Goal: Information Seeking & Learning: Stay updated

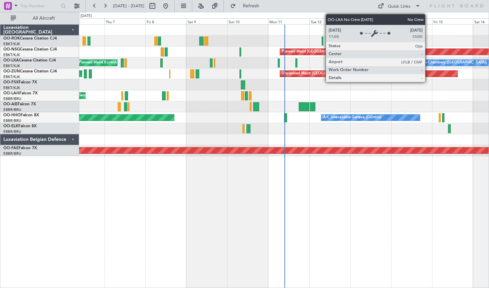
click at [428, 65] on div "No Crew Chambery ([GEOGRAPHIC_DATA])" at bounding box center [449, 63] width 75 height 10
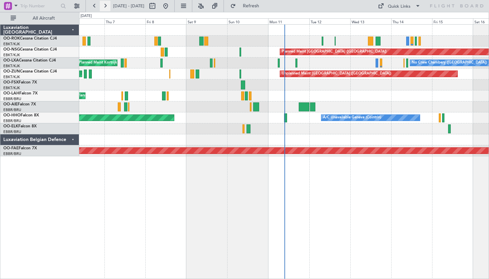
click at [105, 4] on button at bounding box center [105, 6] width 11 height 11
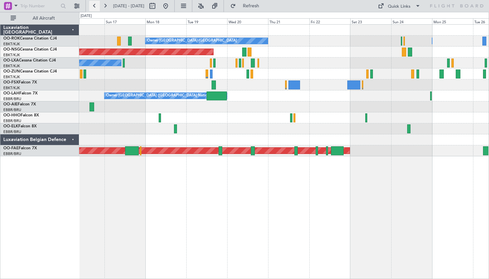
click at [93, 6] on button at bounding box center [94, 6] width 11 height 11
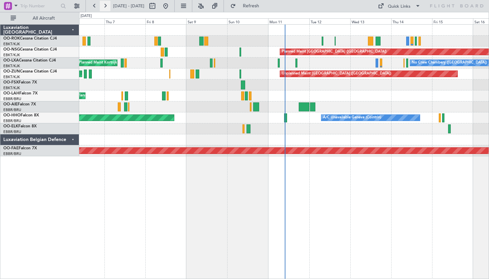
click at [106, 8] on button at bounding box center [105, 6] width 11 height 11
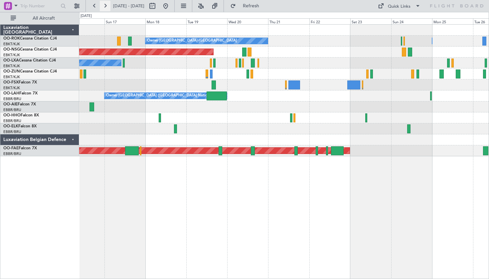
click at [103, 5] on button at bounding box center [105, 6] width 11 height 11
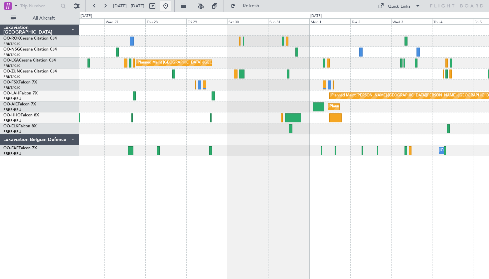
click at [171, 6] on button at bounding box center [165, 6] width 11 height 11
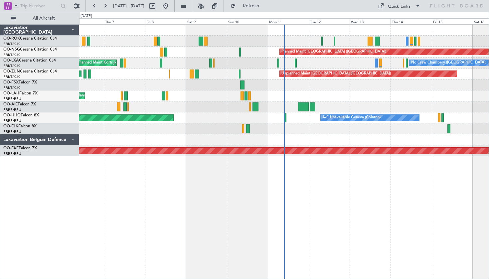
click at [287, 119] on div "Planned Maint Geneva (Cointrin) A/C Unavailable Geneva (Cointrin)" at bounding box center [283, 117] width 409 height 11
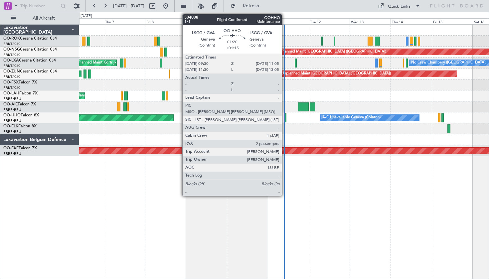
click at [285, 117] on div at bounding box center [285, 117] width 3 height 9
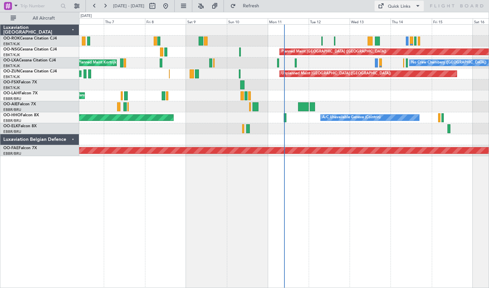
click at [402, 7] on div "Quick Links" at bounding box center [399, 6] width 23 height 7
click at [394, 40] on button "Crew Board" at bounding box center [400, 38] width 50 height 16
click at [102, 6] on button at bounding box center [105, 6] width 11 height 11
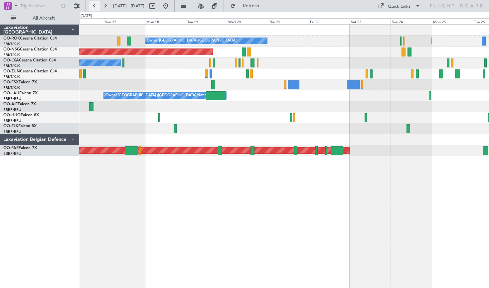
click at [92, 10] on button at bounding box center [94, 6] width 11 height 11
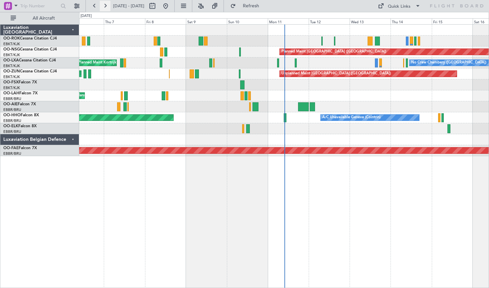
click at [104, 7] on button at bounding box center [105, 6] width 11 height 11
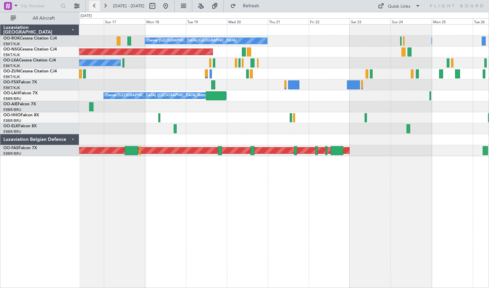
click at [91, 5] on button at bounding box center [94, 6] width 11 height 11
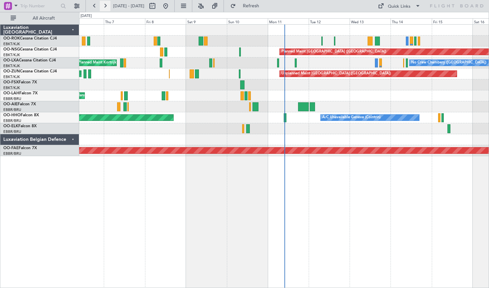
click at [106, 7] on button at bounding box center [105, 6] width 11 height 11
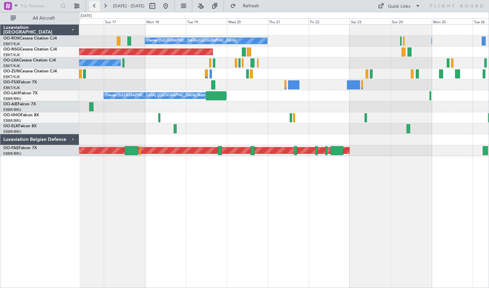
click at [92, 9] on button at bounding box center [94, 6] width 11 height 11
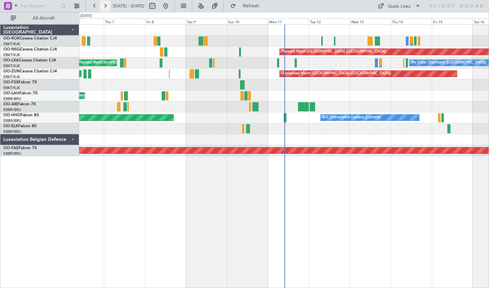
click at [103, 7] on button at bounding box center [105, 6] width 11 height 11
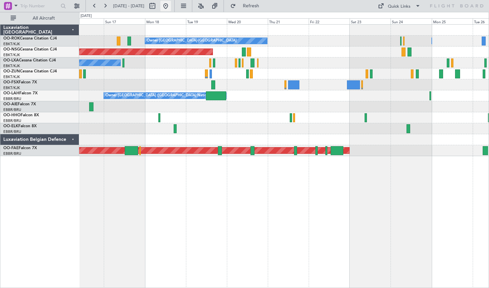
click at [171, 7] on button at bounding box center [165, 6] width 11 height 11
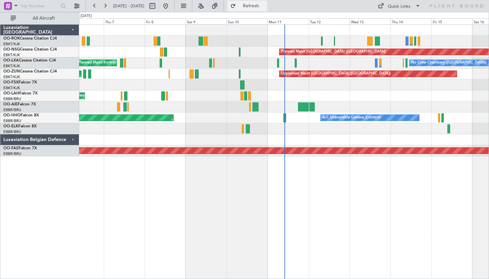
click at [254, 10] on button "Refresh" at bounding box center [247, 6] width 40 height 11
click at [107, 6] on button at bounding box center [105, 6] width 11 height 11
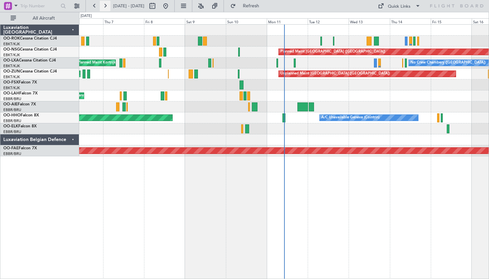
click at [102, 9] on button at bounding box center [105, 6] width 11 height 11
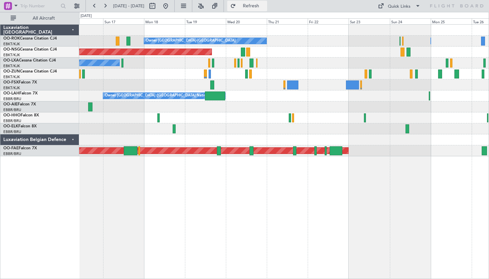
click at [254, 7] on button "Refresh" at bounding box center [247, 6] width 40 height 11
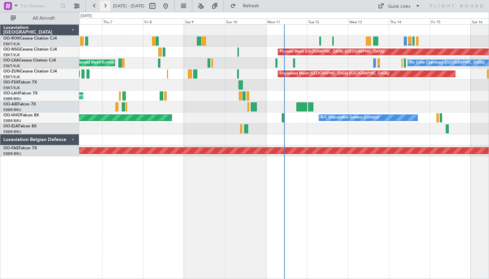
click at [105, 9] on button at bounding box center [105, 6] width 11 height 11
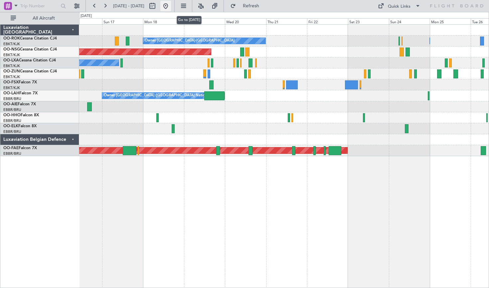
click at [171, 6] on button at bounding box center [165, 6] width 11 height 11
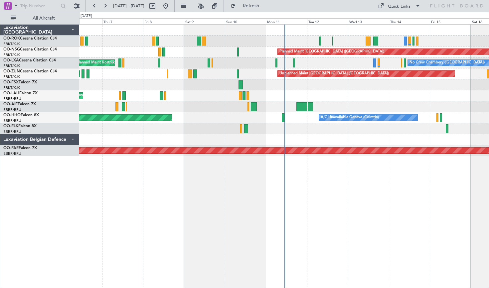
click at [190, 12] on mat-tooltip-component "Go to [DATE]" at bounding box center [189, 20] width 34 height 18
click at [103, 7] on button at bounding box center [105, 6] width 11 height 11
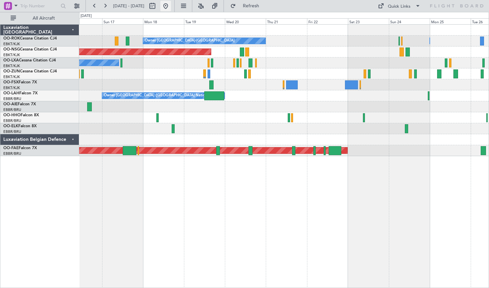
click at [171, 10] on button at bounding box center [165, 6] width 11 height 11
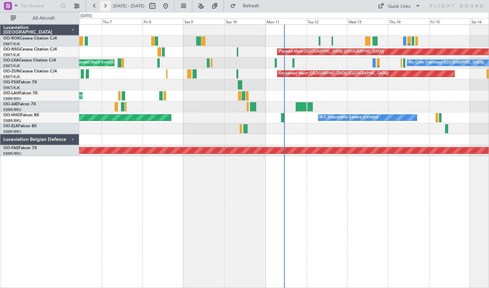
click at [104, 7] on button at bounding box center [105, 6] width 11 height 11
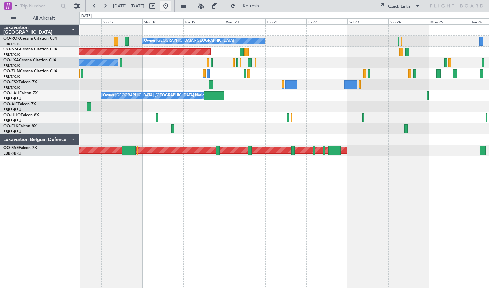
click at [171, 5] on button at bounding box center [165, 6] width 11 height 11
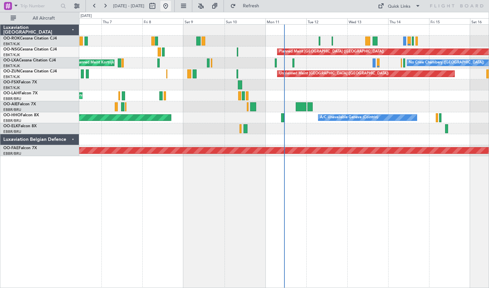
click at [171, 6] on button at bounding box center [165, 6] width 11 height 11
click at [251, 5] on button "Refresh" at bounding box center [247, 6] width 40 height 11
